Goal: Transaction & Acquisition: Book appointment/travel/reservation

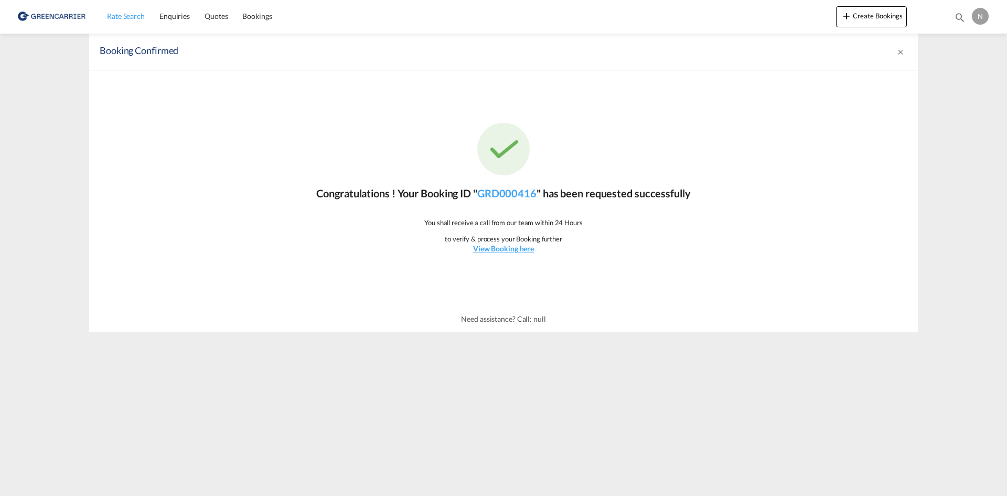
click at [114, 12] on span "Rate Search" at bounding box center [126, 16] width 38 height 9
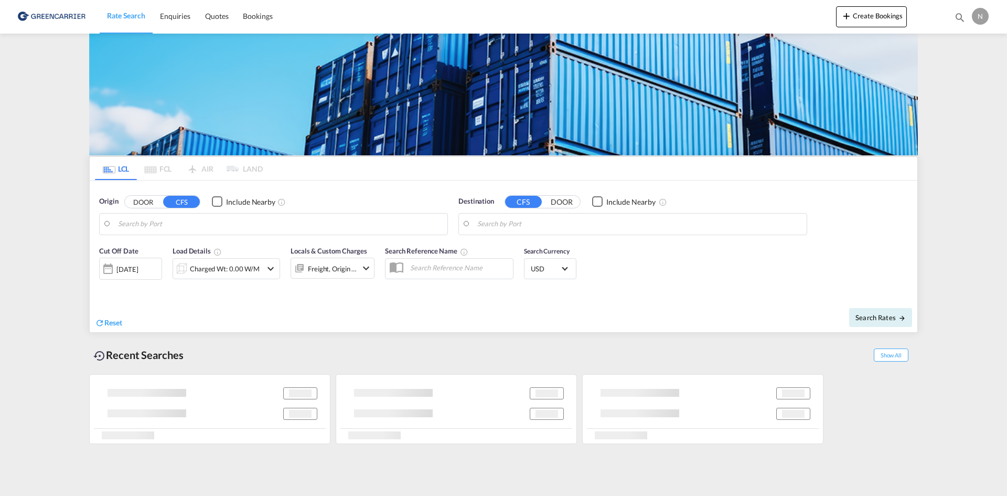
type input "[GEOGRAPHIC_DATA], [GEOGRAPHIC_DATA]"
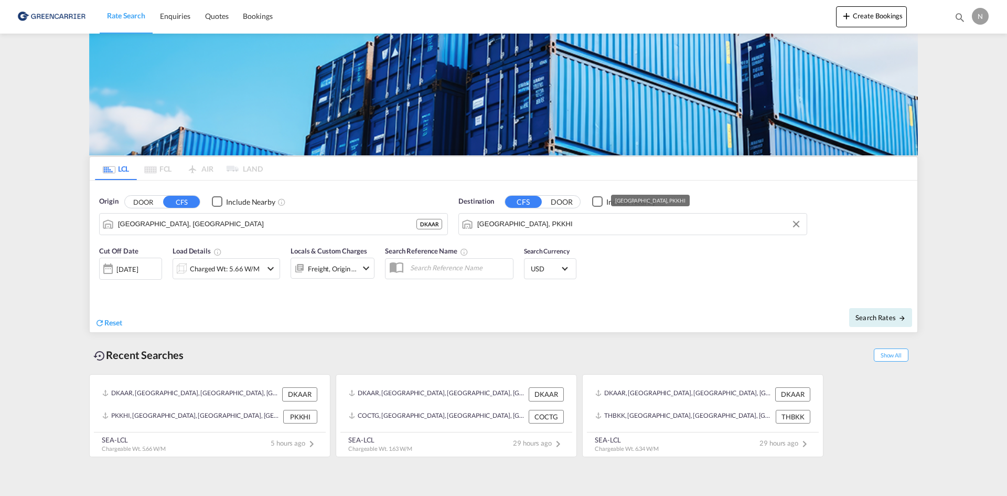
click at [521, 217] on input "[GEOGRAPHIC_DATA], PKKHI" at bounding box center [639, 224] width 324 height 16
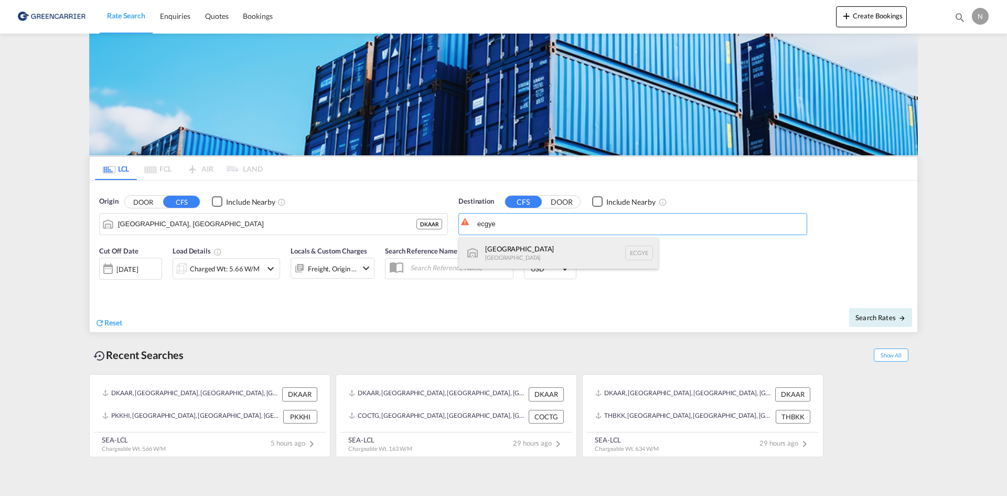
click at [511, 252] on div "Guayaquil [GEOGRAPHIC_DATA] [GEOGRAPHIC_DATA]" at bounding box center [558, 252] width 199 height 31
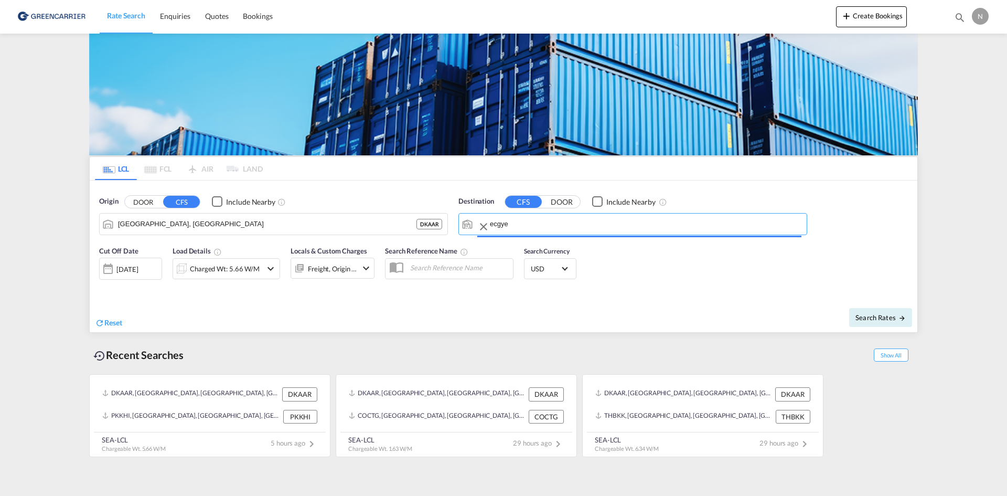
type input "[GEOGRAPHIC_DATA], ECGYE"
click at [197, 275] on div "Charged Wt: 5.66 W/M" at bounding box center [225, 268] width 70 height 15
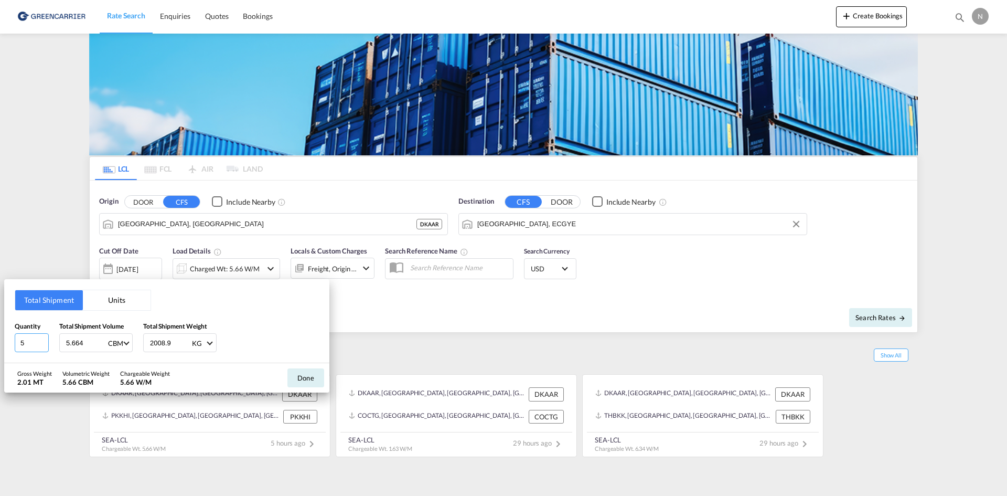
click at [41, 345] on input "5" at bounding box center [32, 342] width 34 height 19
click at [41, 345] on input "4" at bounding box center [32, 342] width 34 height 19
click at [41, 345] on input "3" at bounding box center [32, 342] width 34 height 19
click at [41, 345] on input "2" at bounding box center [32, 342] width 34 height 19
type input "1"
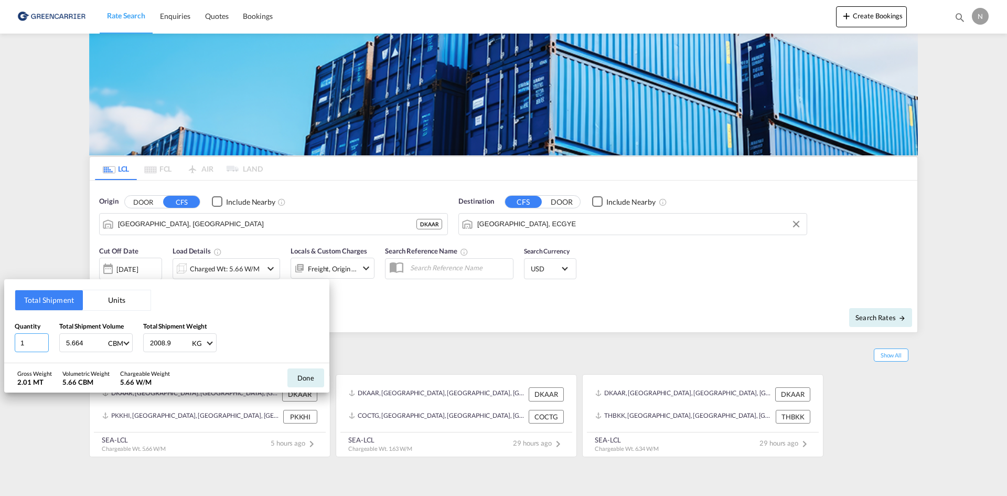
click at [42, 345] on input "1" at bounding box center [32, 342] width 34 height 19
click at [69, 343] on input "5.664" at bounding box center [86, 343] width 42 height 18
type input "1.008"
click at [156, 342] on input "2008.9" at bounding box center [170, 343] width 42 height 18
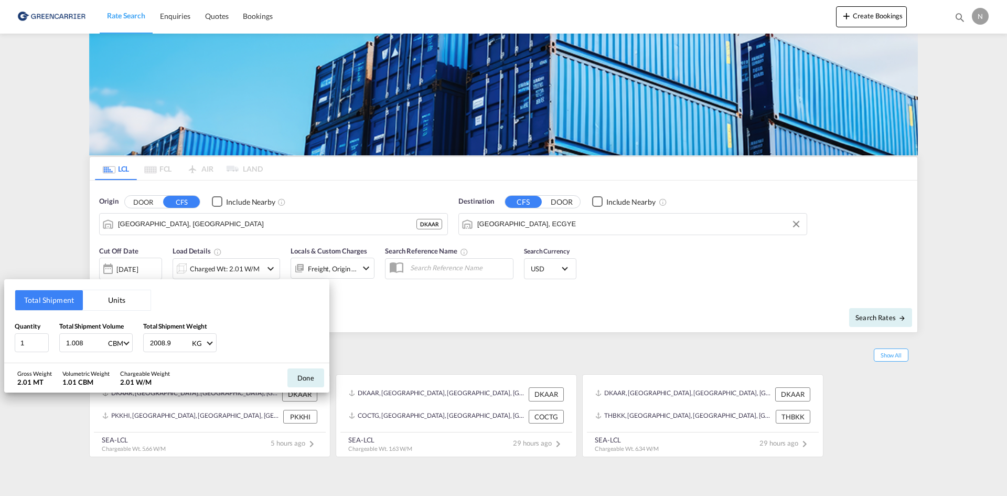
click at [156, 342] on input "2008.9" at bounding box center [170, 343] width 42 height 18
click at [155, 341] on input "355.600" at bounding box center [170, 343] width 42 height 18
type input "655.600"
click at [310, 374] on button "Done" at bounding box center [305, 377] width 37 height 19
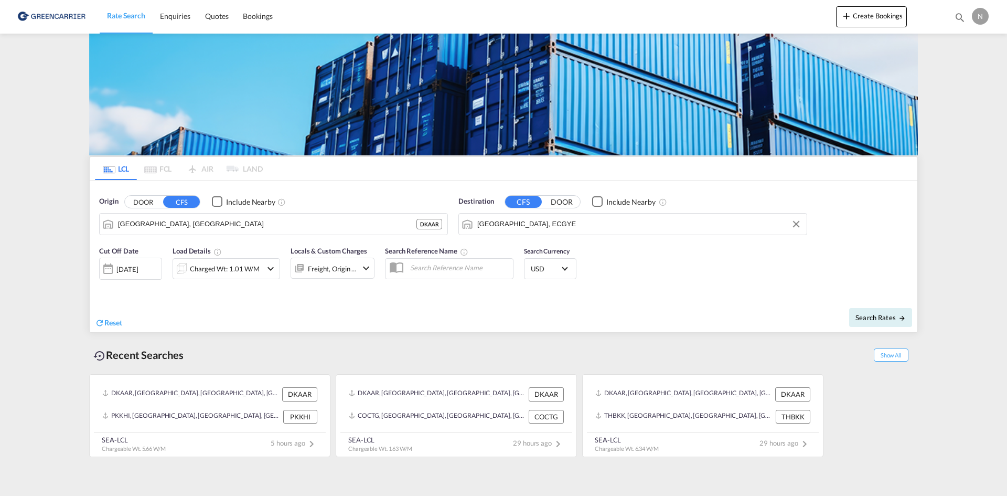
click at [334, 271] on div "Freight, Origin +1" at bounding box center [332, 268] width 49 height 15
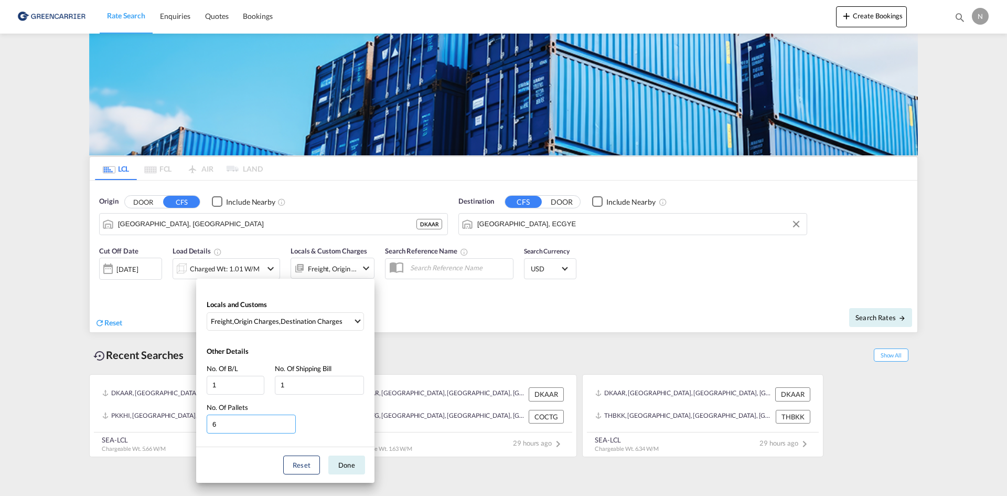
click at [291, 429] on input "6" at bounding box center [251, 423] width 89 height 19
click at [288, 426] on input "5" at bounding box center [251, 423] width 89 height 19
click at [288, 426] on input "4" at bounding box center [251, 423] width 89 height 19
click at [288, 425] on input "3" at bounding box center [251, 423] width 89 height 19
click at [289, 426] on input "2" at bounding box center [251, 423] width 89 height 19
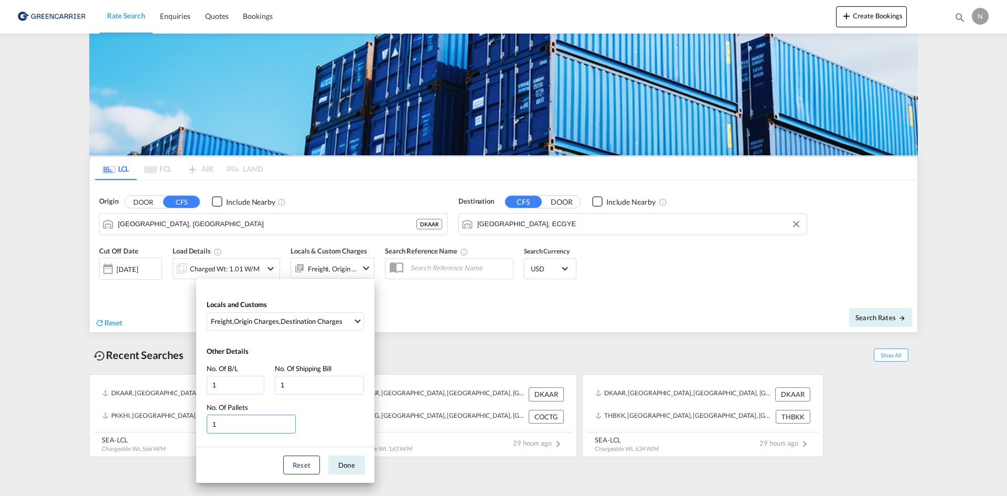
type input "1"
click at [289, 426] on input "1" at bounding box center [251, 423] width 89 height 19
click at [336, 467] on button "Done" at bounding box center [346, 464] width 37 height 19
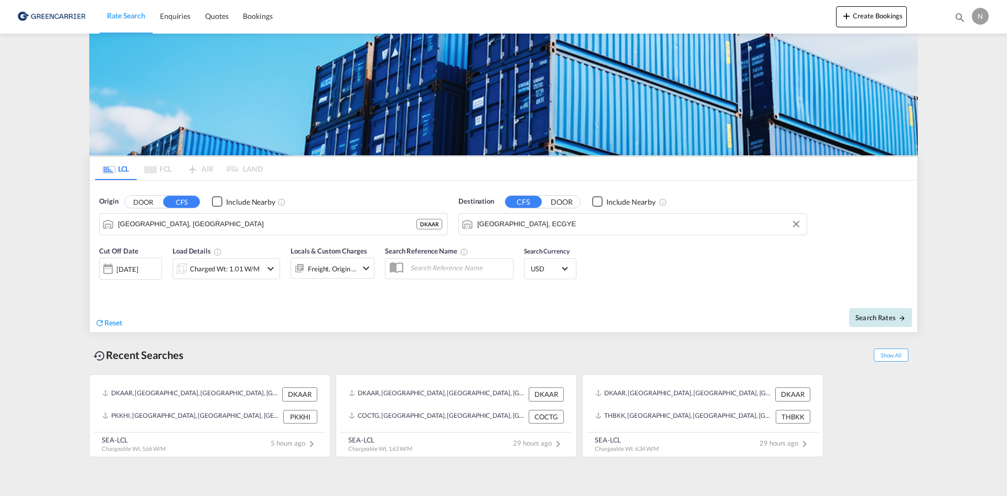
click at [863, 316] on span "Search Rates" at bounding box center [880, 317] width 50 height 8
type input "DKAAR to ECGYE / [DATE]"
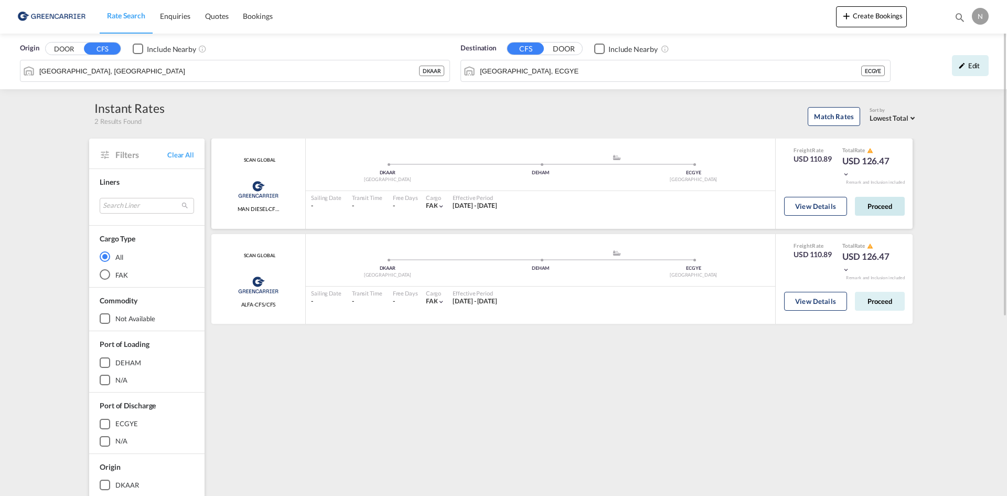
click at [877, 200] on button "Proceed" at bounding box center [880, 206] width 50 height 19
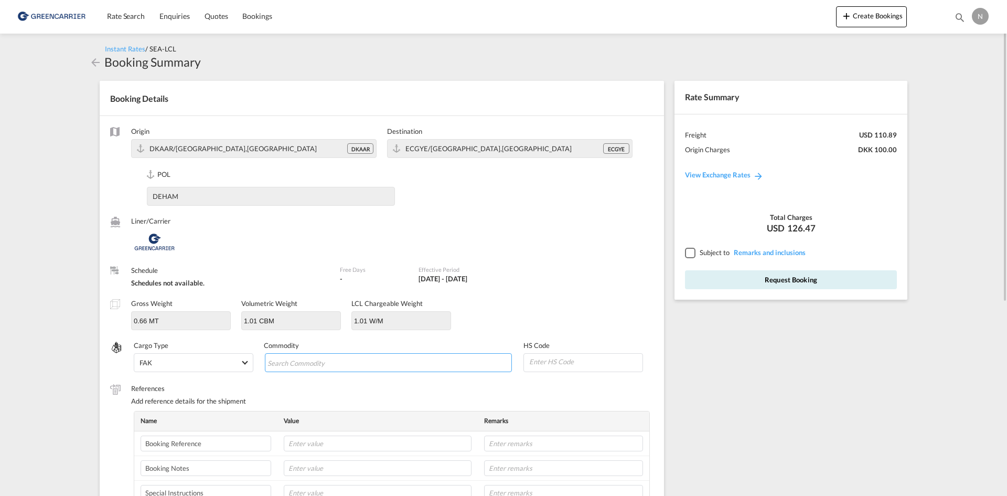
click at [296, 359] on input "Search Commodity" at bounding box center [315, 363] width 96 height 17
type input "ENZYMES"
type input "350790"
click at [367, 444] on input "text" at bounding box center [378, 443] width 188 height 16
paste input "CPH32106705"
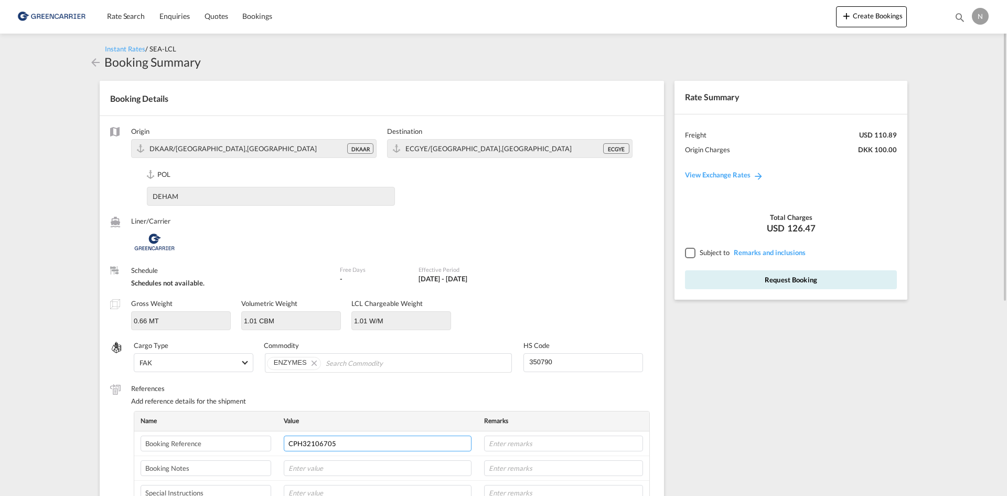
type input "CPH32106705"
type input "NOVONESIS"
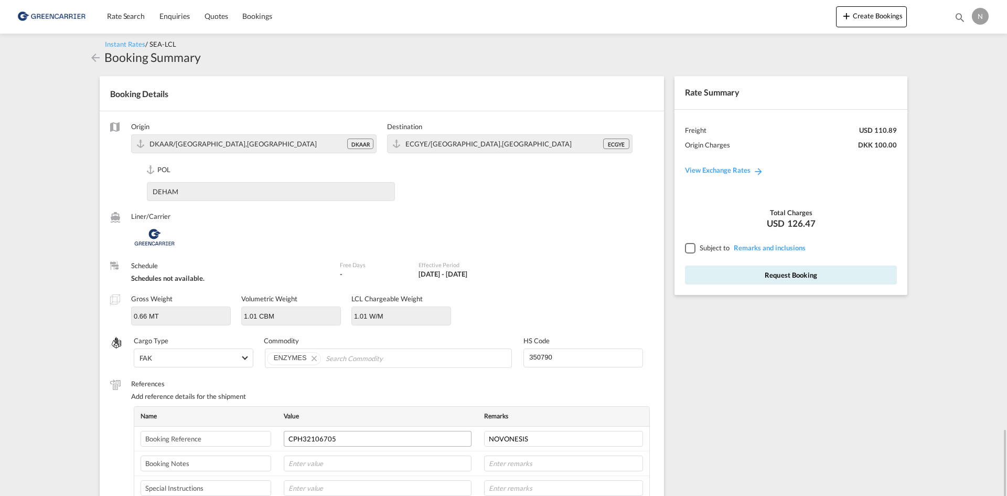
scroll to position [270, 0]
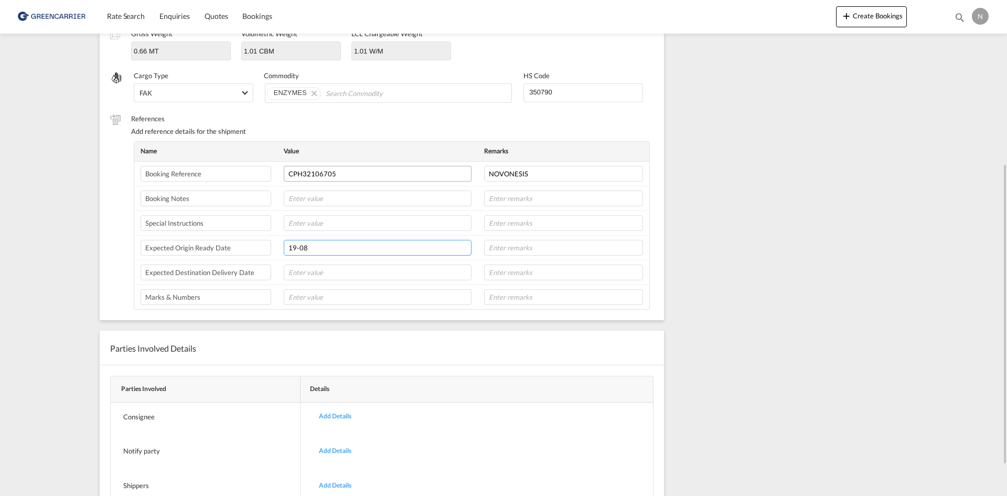
type input "19-08"
type input "8L"
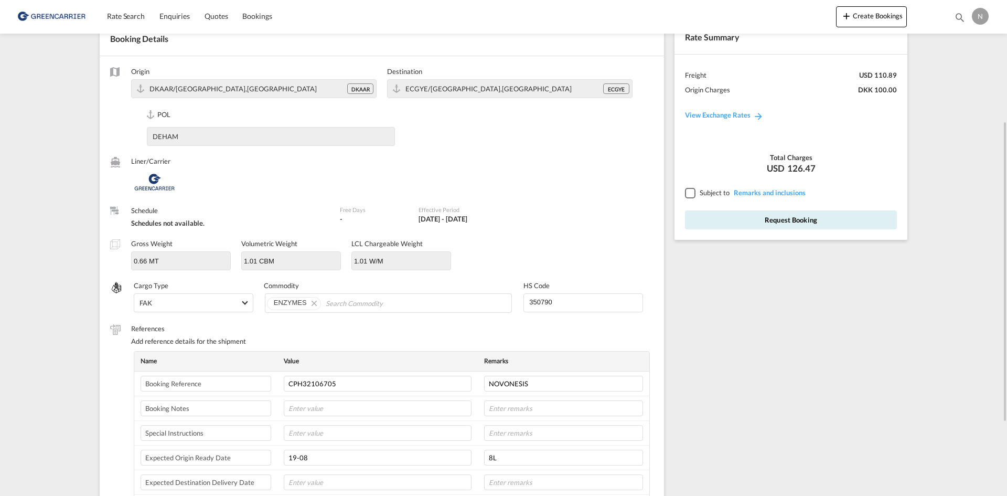
scroll to position [7, 0]
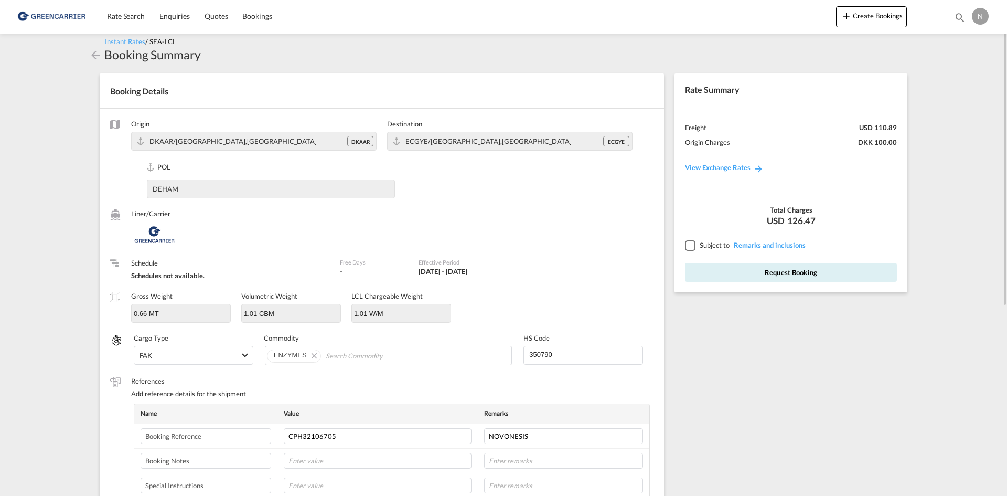
drag, startPoint x: 688, startPoint y: 245, endPoint x: 696, endPoint y: 261, distance: 17.8
click at [688, 245] on div at bounding box center [689, 244] width 9 height 9
click at [716, 277] on button "Request Booking" at bounding box center [791, 272] width 212 height 19
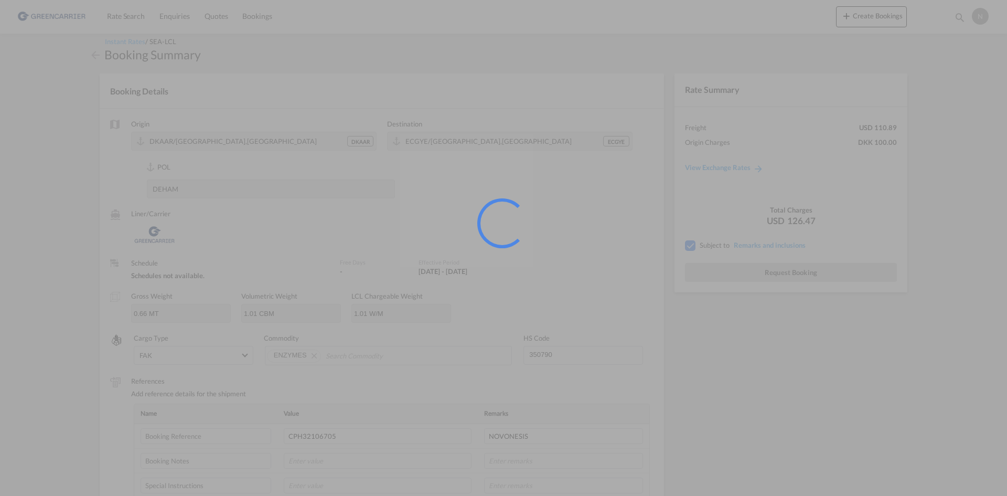
scroll to position [0, 0]
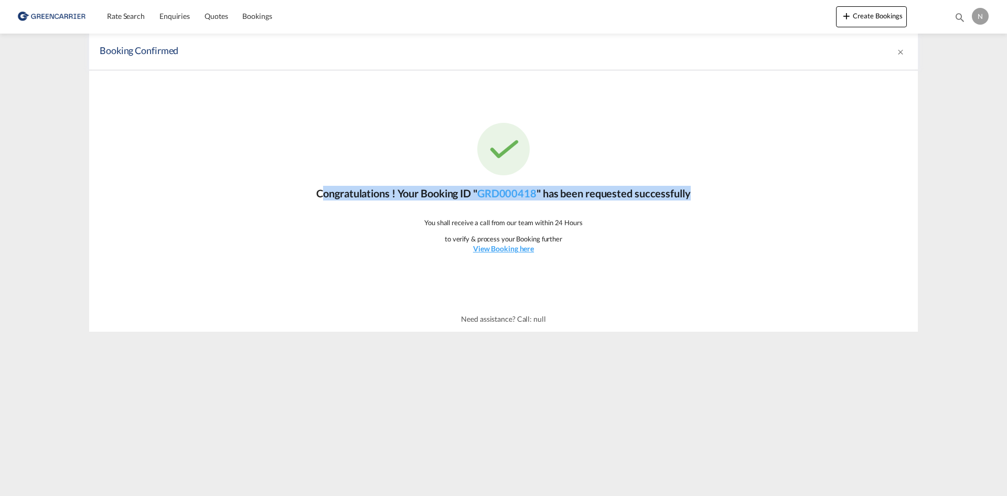
drag, startPoint x: 448, startPoint y: 210, endPoint x: 917, endPoint y: 178, distance: 470.4
click at [1006, 175] on md-content "Rate Search Enquiries Quotes Bookings Create Bookings Bookings Quotes Enquiries…" at bounding box center [503, 248] width 1007 height 496
click at [838, 186] on div "Congratulations ! Your Booking ID " GRD000418 " has been requested successfully…" at bounding box center [503, 188] width 829 height 236
